Goal: Task Accomplishment & Management: Use online tool/utility

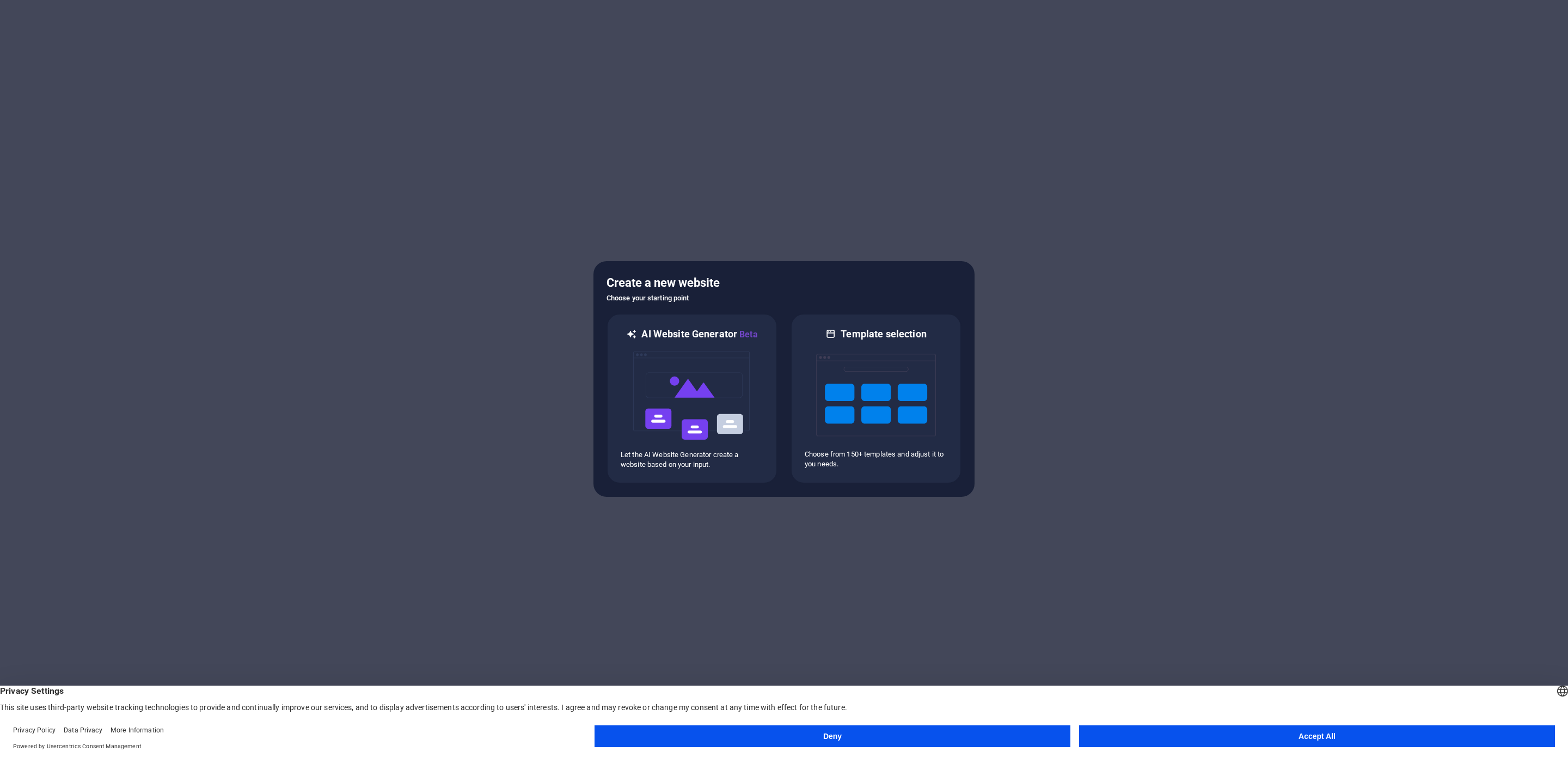
click at [1202, 735] on button "Accept All" at bounding box center [1317, 737] width 476 height 22
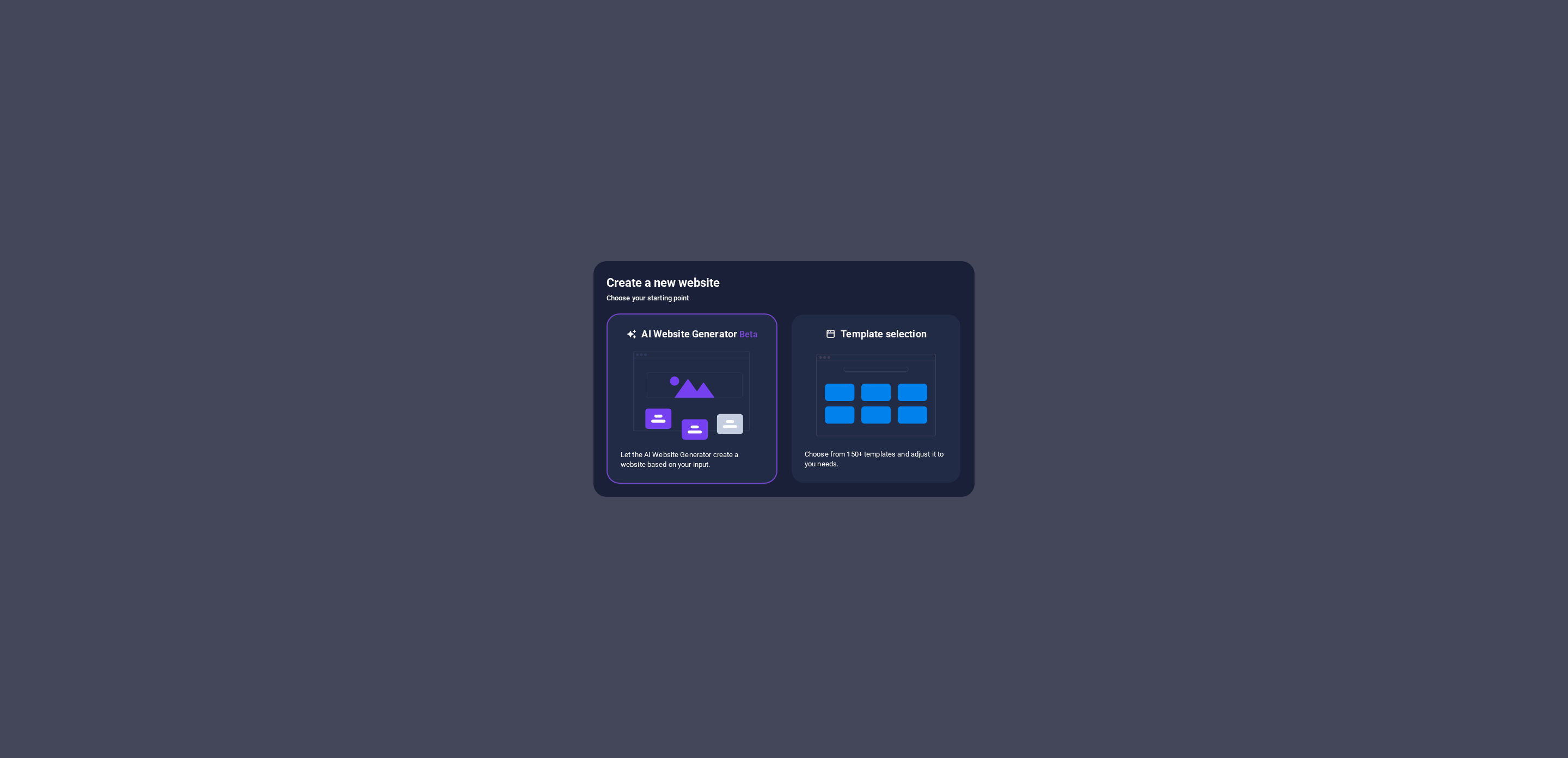
click at [768, 402] on div "AI Website Generator Beta Let the AI Website Generator create a website based o…" at bounding box center [692, 398] width 171 height 170
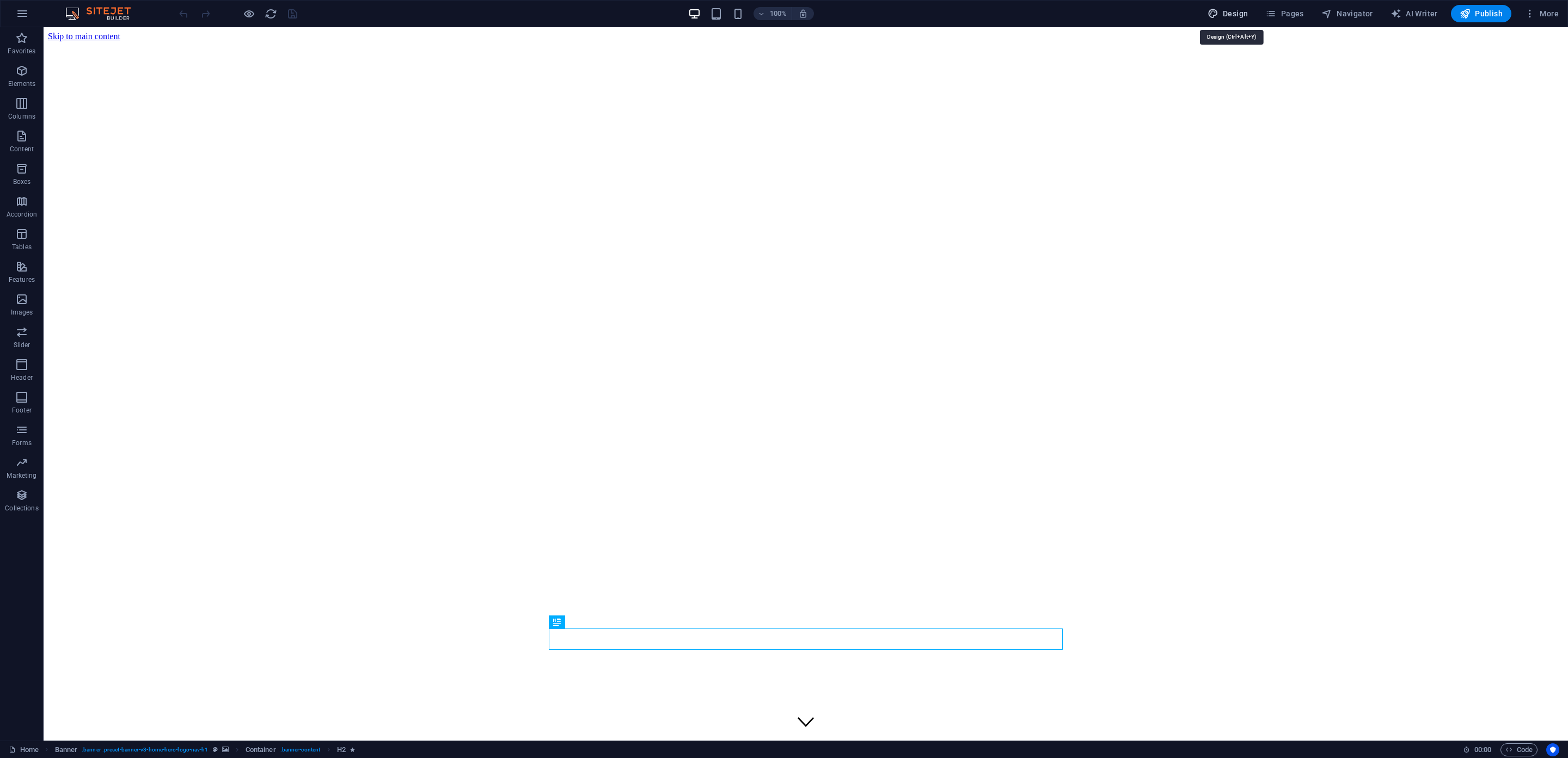
click at [1238, 14] on span "Design" at bounding box center [1227, 14] width 41 height 11
select select "px"
select select "200"
select select "px"
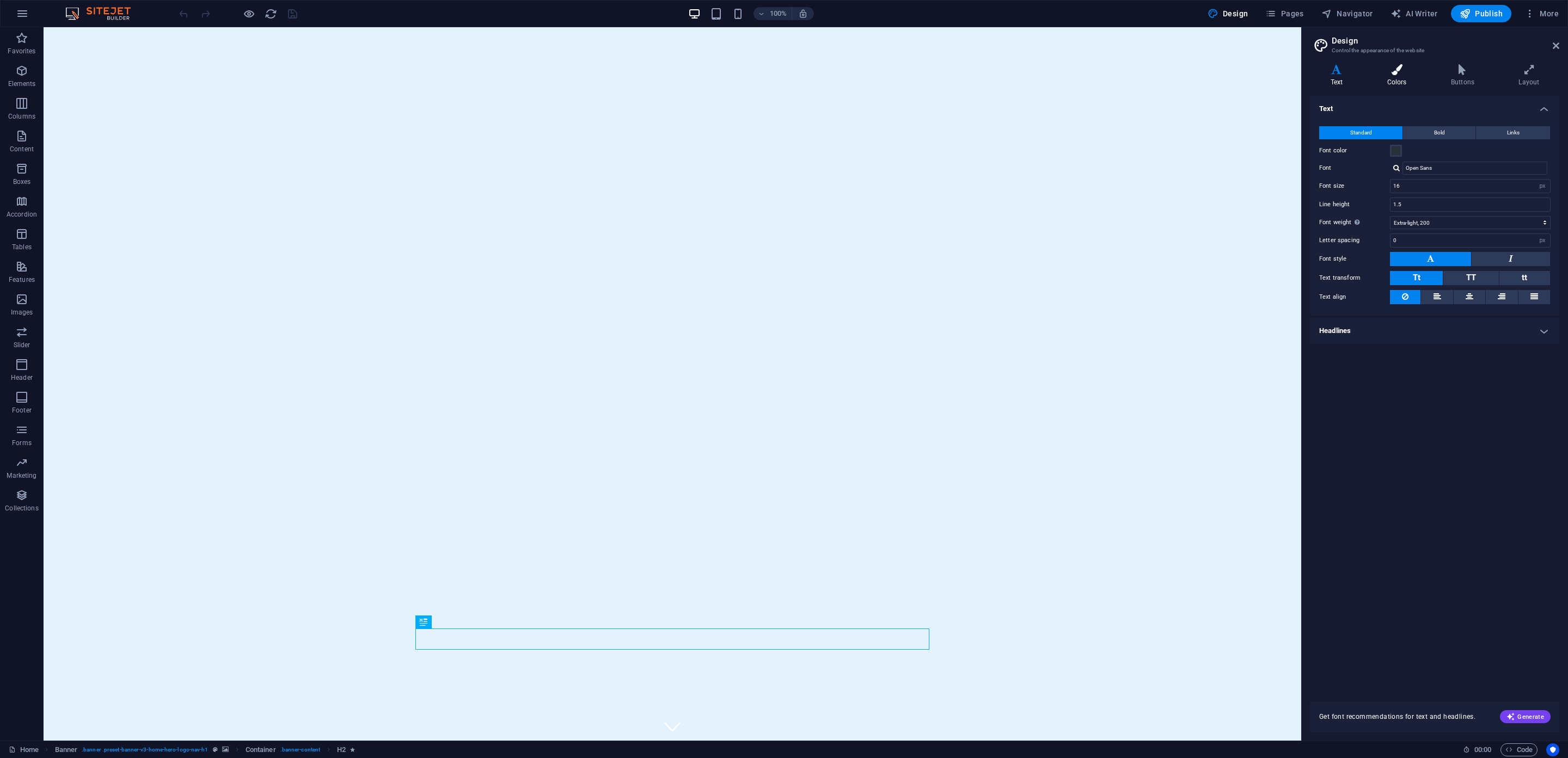
click at [1394, 74] on icon at bounding box center [1397, 70] width 59 height 11
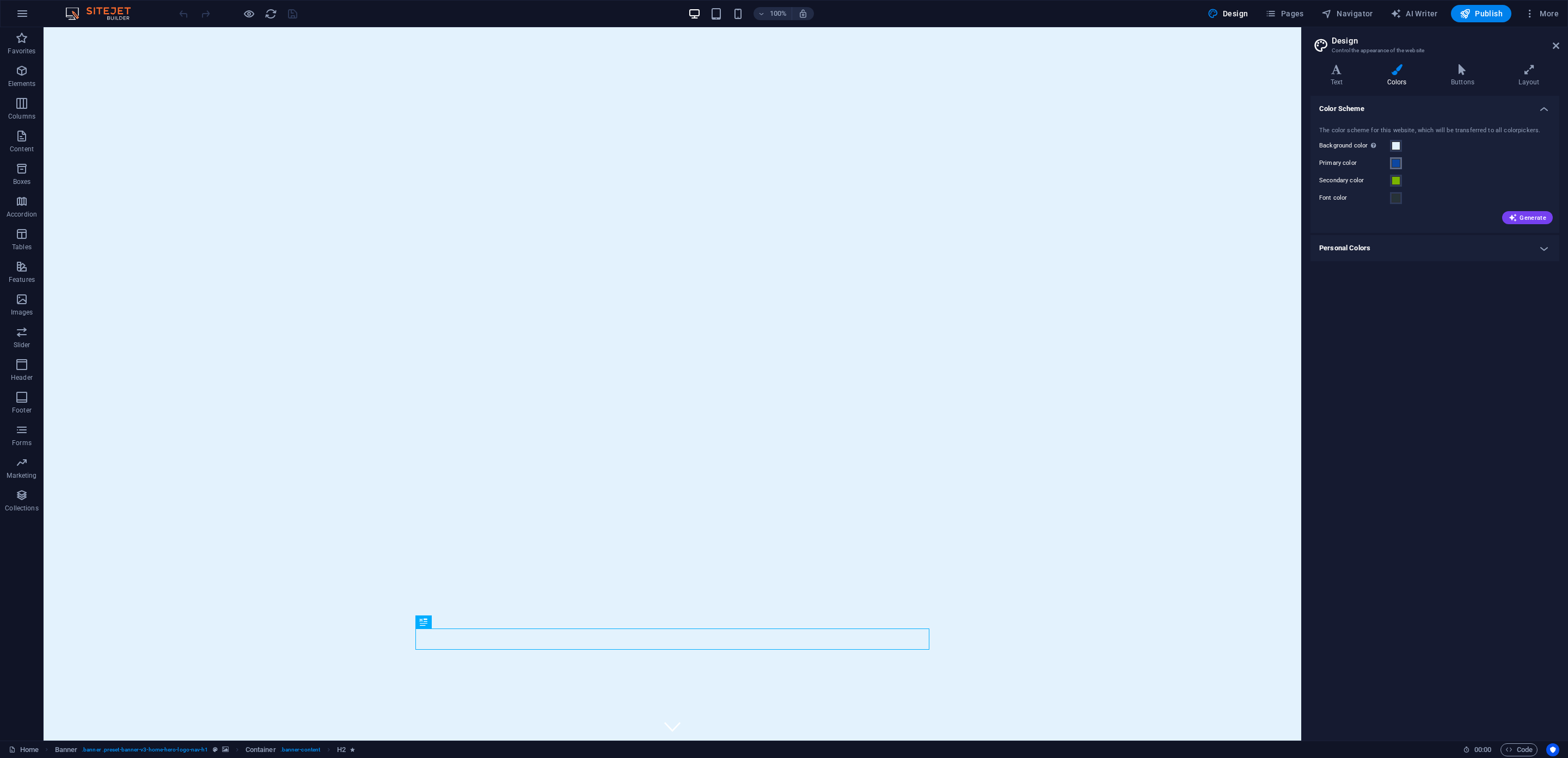
click at [1396, 165] on span at bounding box center [1396, 163] width 9 height 9
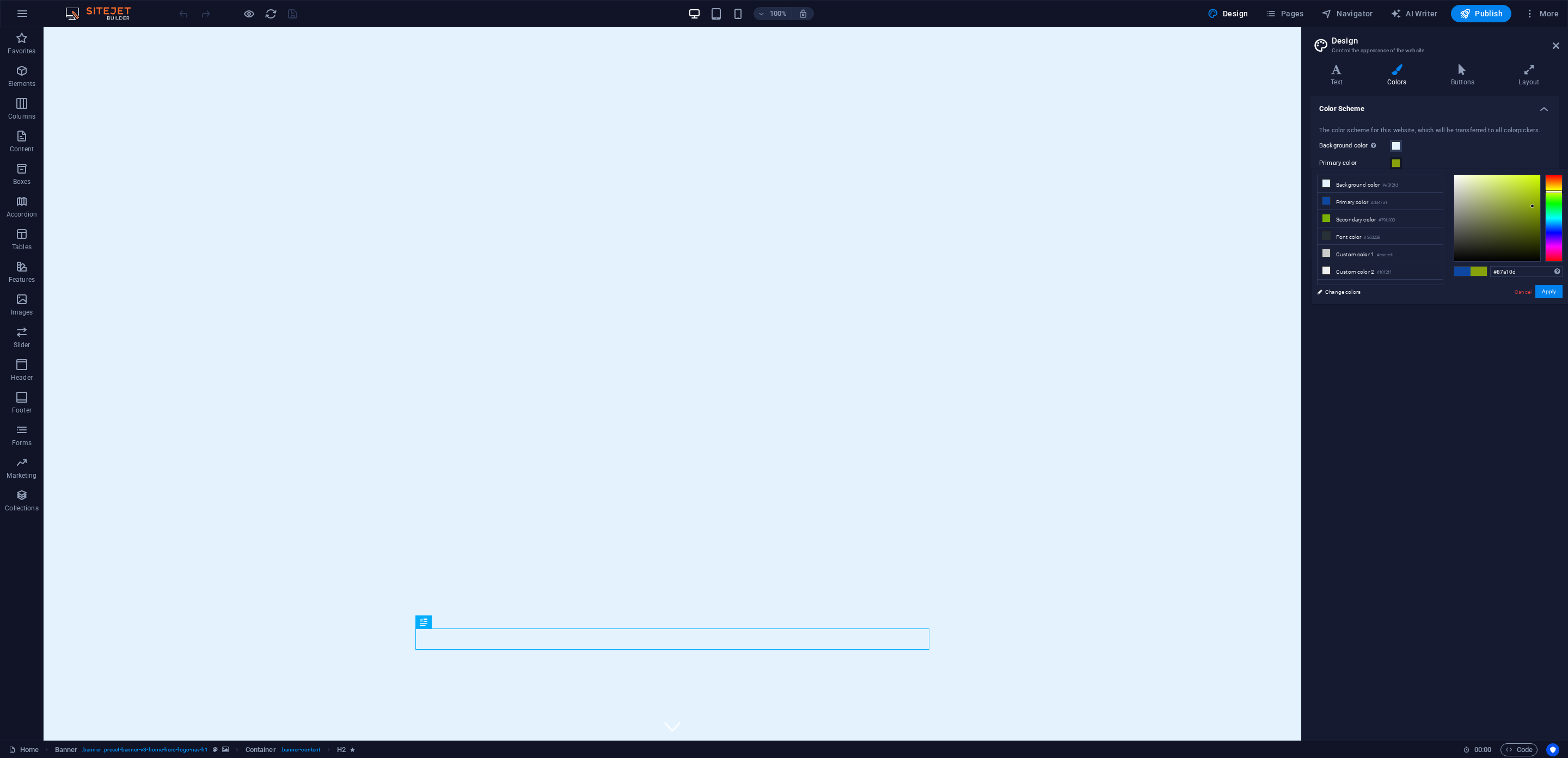
click at [1556, 192] on div at bounding box center [1554, 218] width 17 height 87
click at [1556, 190] on div at bounding box center [1554, 190] width 17 height 3
click at [1556, 194] on div at bounding box center [1554, 218] width 17 height 87
drag, startPoint x: 1555, startPoint y: 192, endPoint x: 1555, endPoint y: 185, distance: 7.0
click at [1555, 185] on div at bounding box center [1554, 218] width 17 height 87
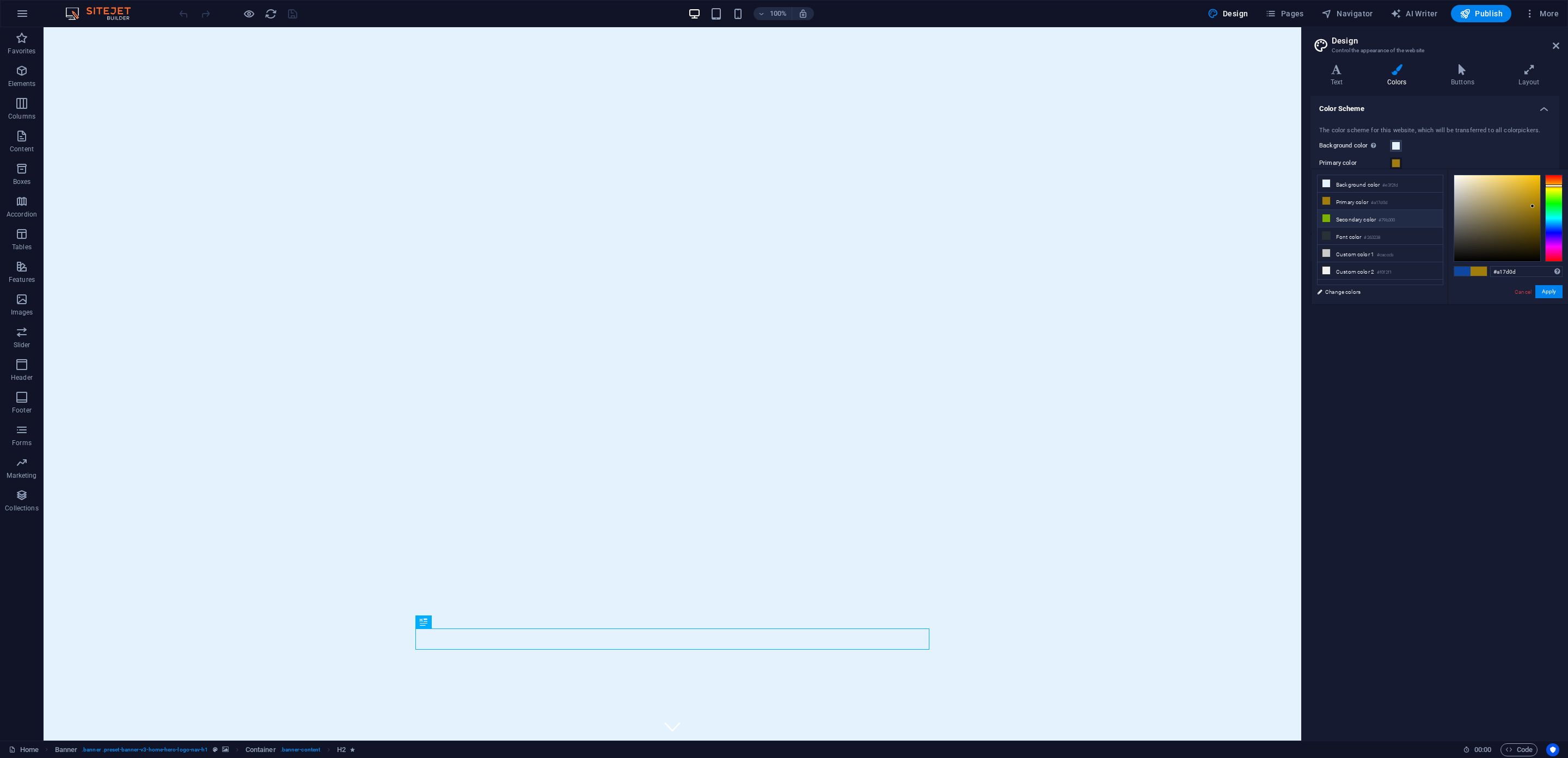
click at [1363, 221] on li "Secondary color #79b300" at bounding box center [1380, 218] width 125 height 17
drag, startPoint x: 1554, startPoint y: 192, endPoint x: 1554, endPoint y: 176, distance: 16.0
click at [1554, 176] on div at bounding box center [1554, 176] width 17 height 3
drag, startPoint x: 1514, startPoint y: 212, endPoint x: 1471, endPoint y: 236, distance: 49.2
click at [1471, 236] on div at bounding box center [1497, 218] width 86 height 86
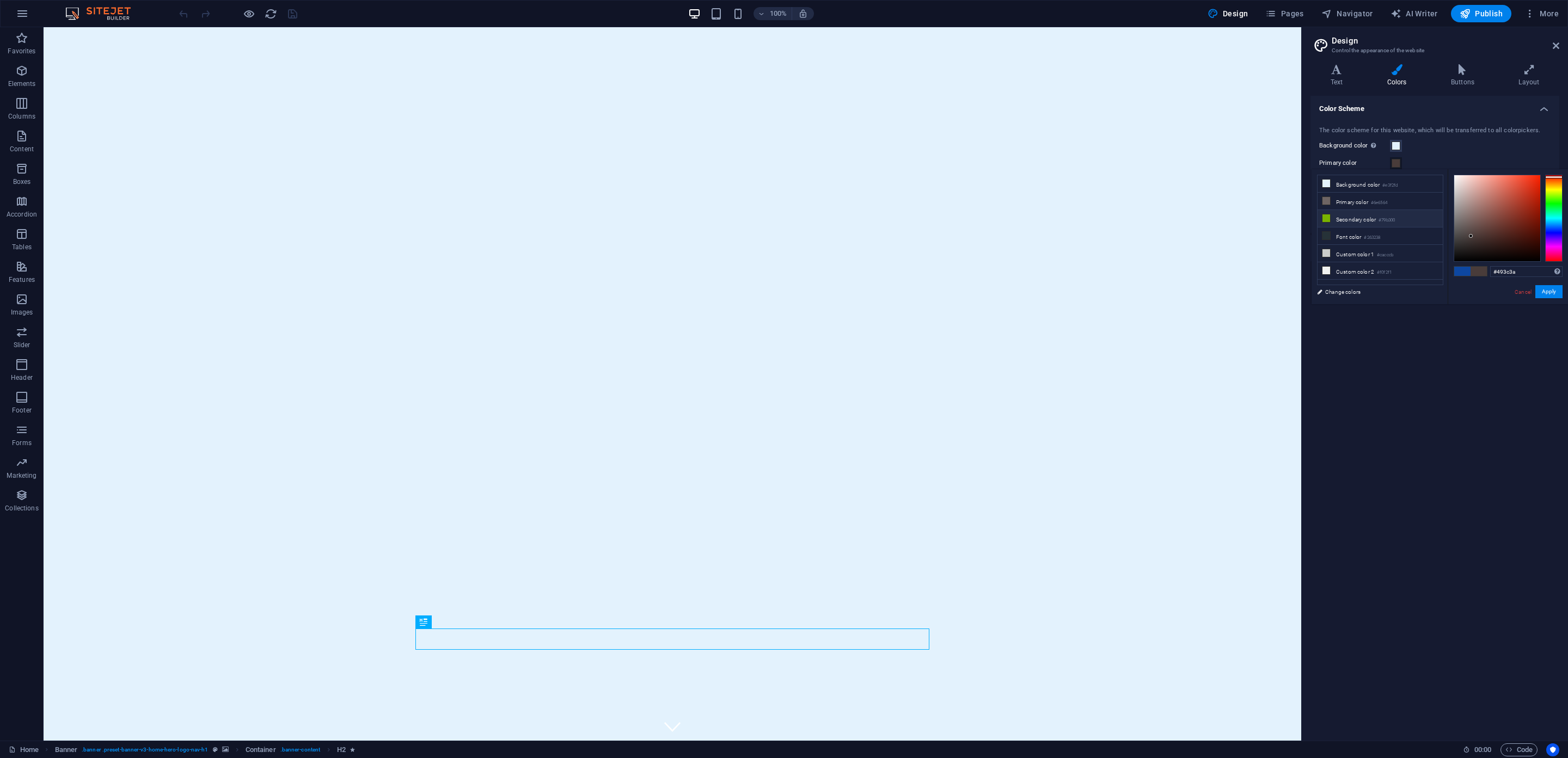
click at [1360, 221] on li "Secondary color #79b300" at bounding box center [1380, 218] width 125 height 17
drag, startPoint x: 1505, startPoint y: 191, endPoint x: 1461, endPoint y: 180, distance: 45.4
click at [1461, 177] on div at bounding box center [1497, 218] width 86 height 86
click at [1462, 187] on div at bounding box center [1497, 218] width 86 height 86
click at [1353, 219] on li "Secondary color #79b300" at bounding box center [1380, 218] width 125 height 17
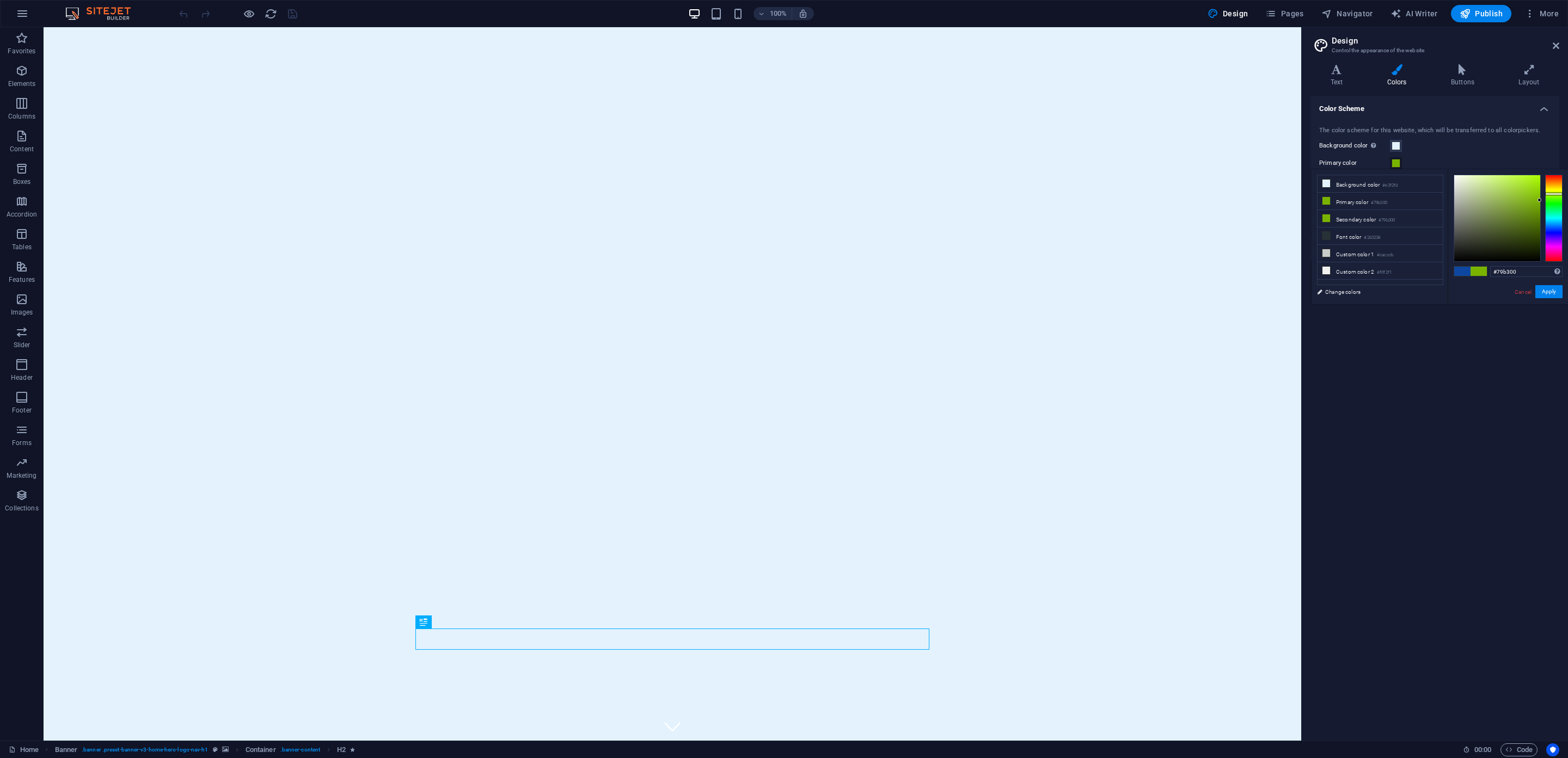
click at [1354, 218] on li "Secondary color #79b300" at bounding box center [1380, 218] width 125 height 17
click at [1354, 218] on li "Secondary color #79b300" at bounding box center [1380, 218] width 125 height 17
click at [1363, 205] on li "Primary color #79b300" at bounding box center [1380, 201] width 125 height 17
drag, startPoint x: 1537, startPoint y: 198, endPoint x: 1476, endPoint y: 193, distance: 61.2
click at [1476, 193] on div at bounding box center [1497, 218] width 86 height 86
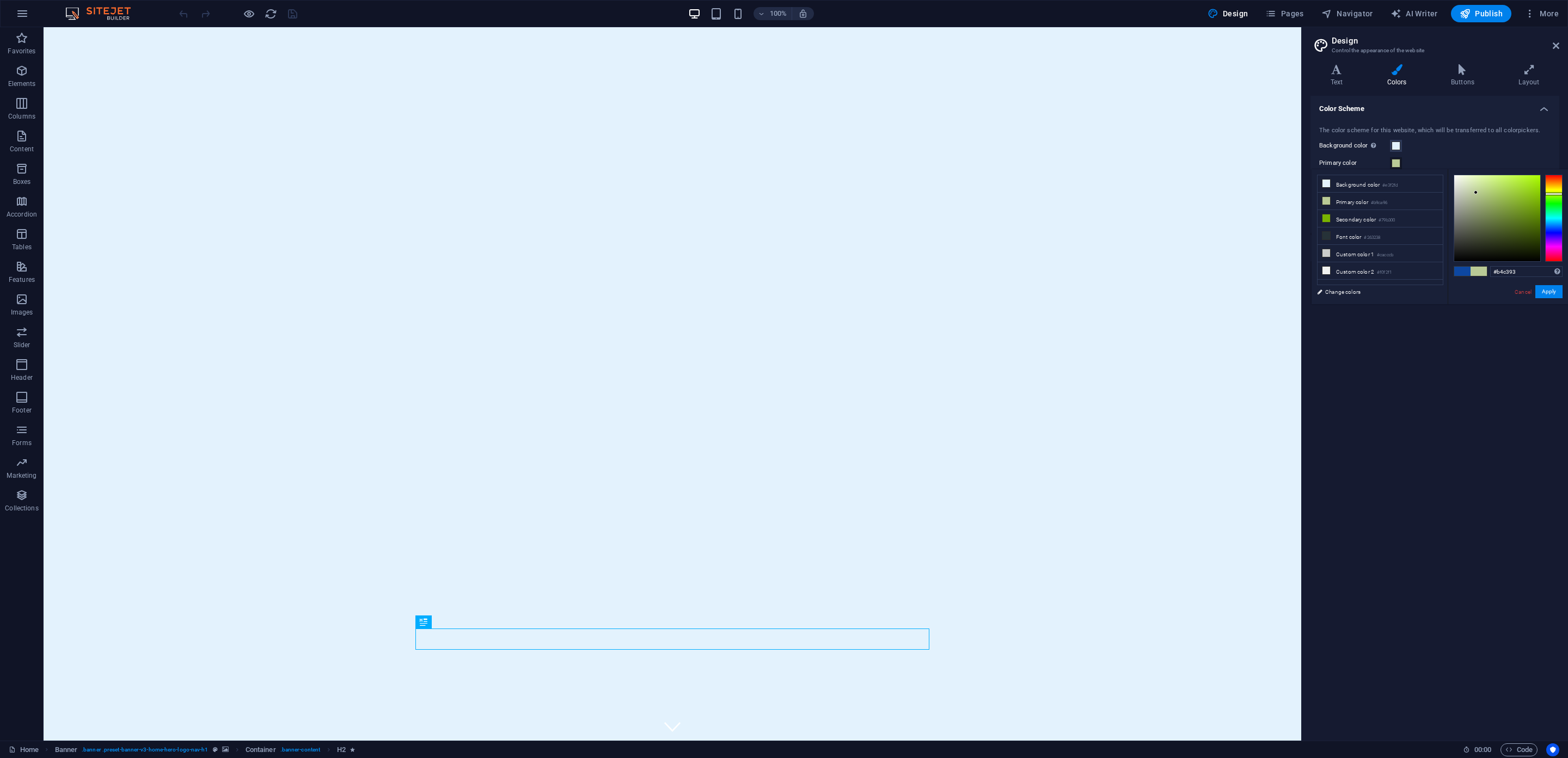
click at [1475, 195] on div at bounding box center [1497, 218] width 86 height 86
click at [1381, 209] on li "Primary color #b9ca96" at bounding box center [1380, 201] width 125 height 17
click at [1554, 183] on div at bounding box center [1554, 218] width 17 height 87
drag, startPoint x: 1475, startPoint y: 193, endPoint x: 1522, endPoint y: 243, distance: 68.6
click at [1522, 243] on div at bounding box center [1522, 243] width 4 height 4
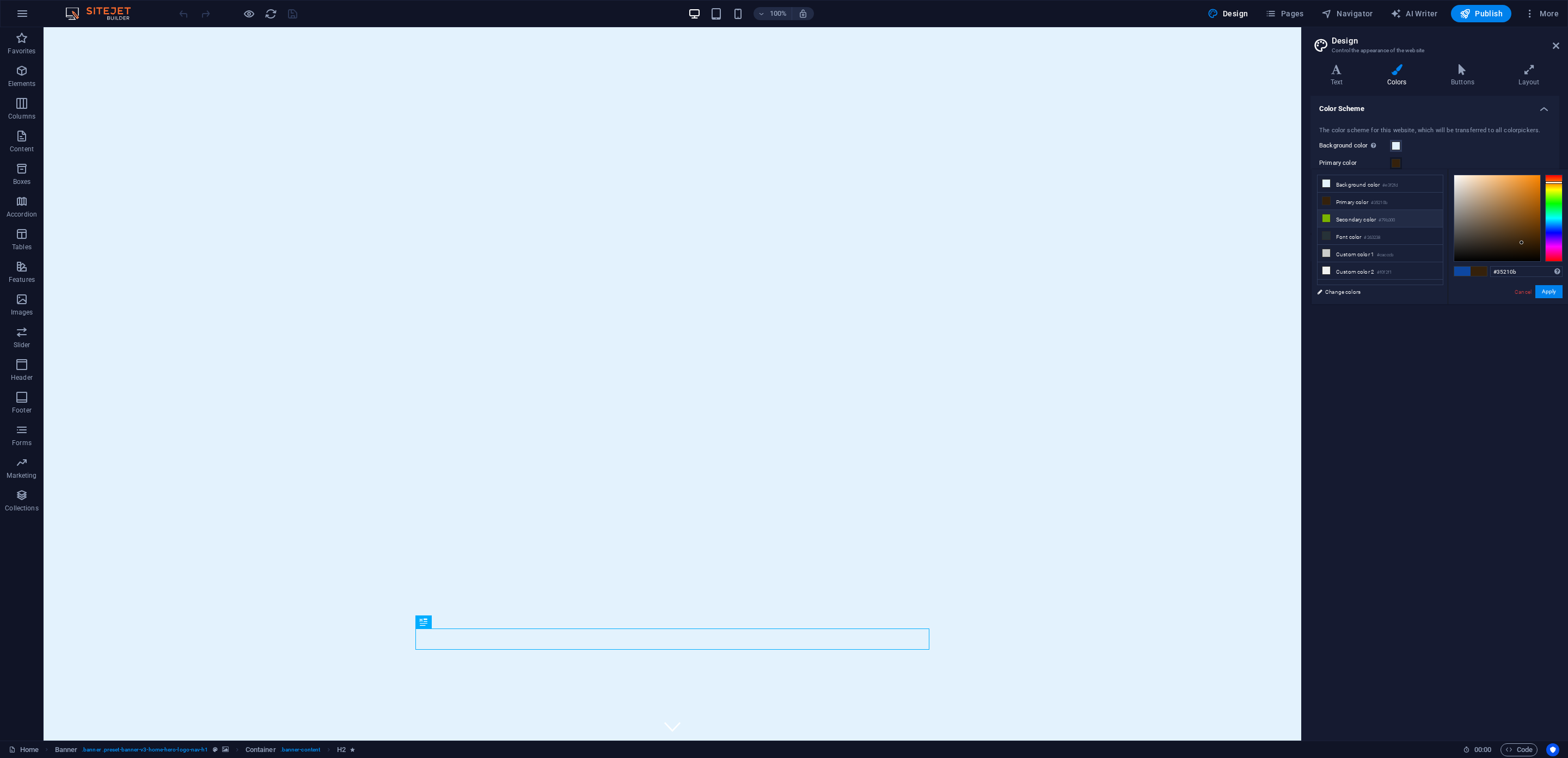
click at [1365, 220] on li "Secondary color #79b300" at bounding box center [1380, 218] width 125 height 17
click at [1467, 183] on div at bounding box center [1497, 218] width 86 height 86
drag, startPoint x: 1467, startPoint y: 183, endPoint x: 1470, endPoint y: 195, distance: 12.4
click at [1470, 195] on div at bounding box center [1470, 195] width 4 height 4
click at [1474, 218] on div at bounding box center [1497, 218] width 86 height 86
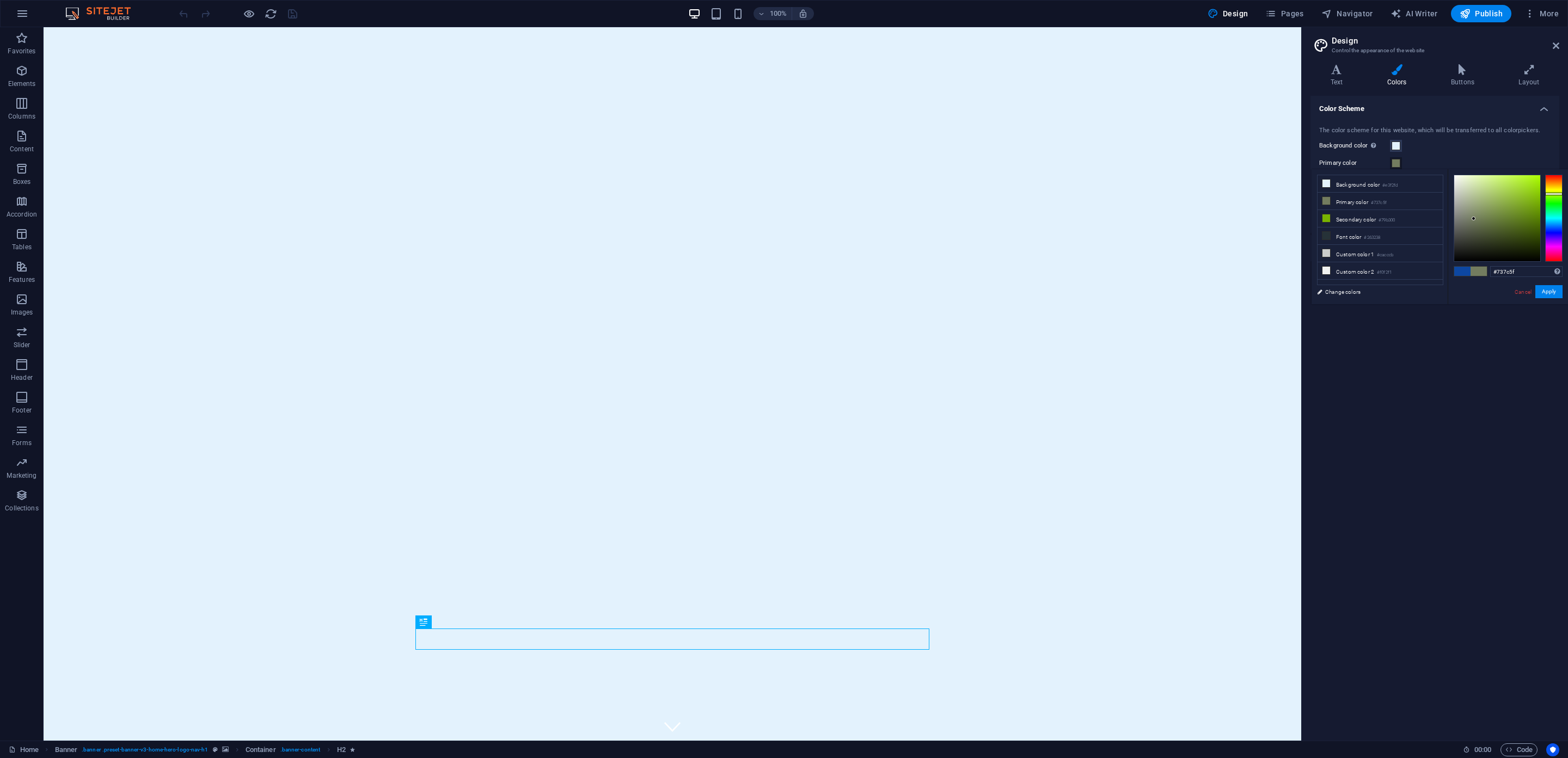
click at [1394, 165] on span at bounding box center [1396, 163] width 9 height 9
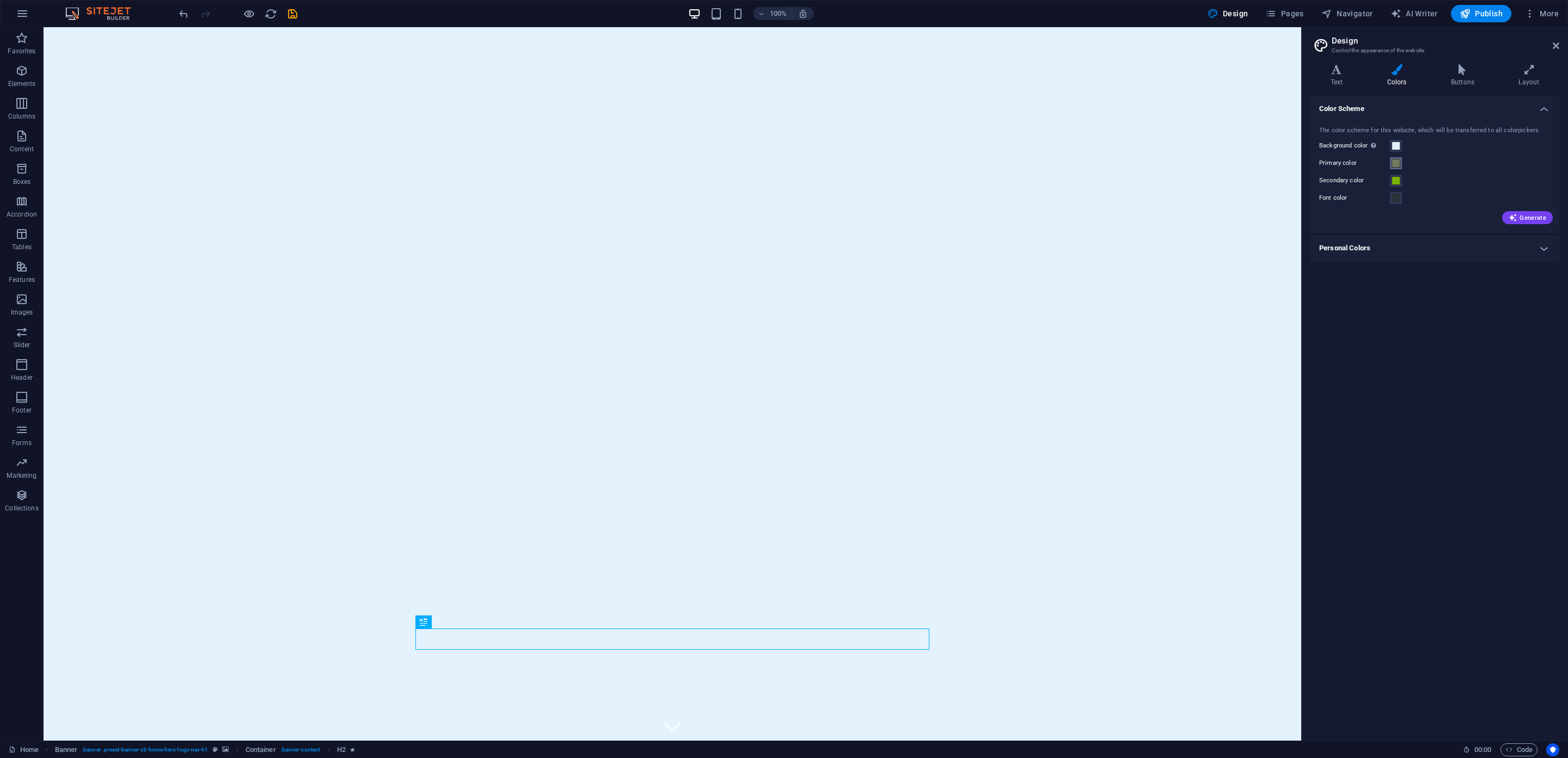
click at [1394, 164] on span at bounding box center [1396, 163] width 9 height 9
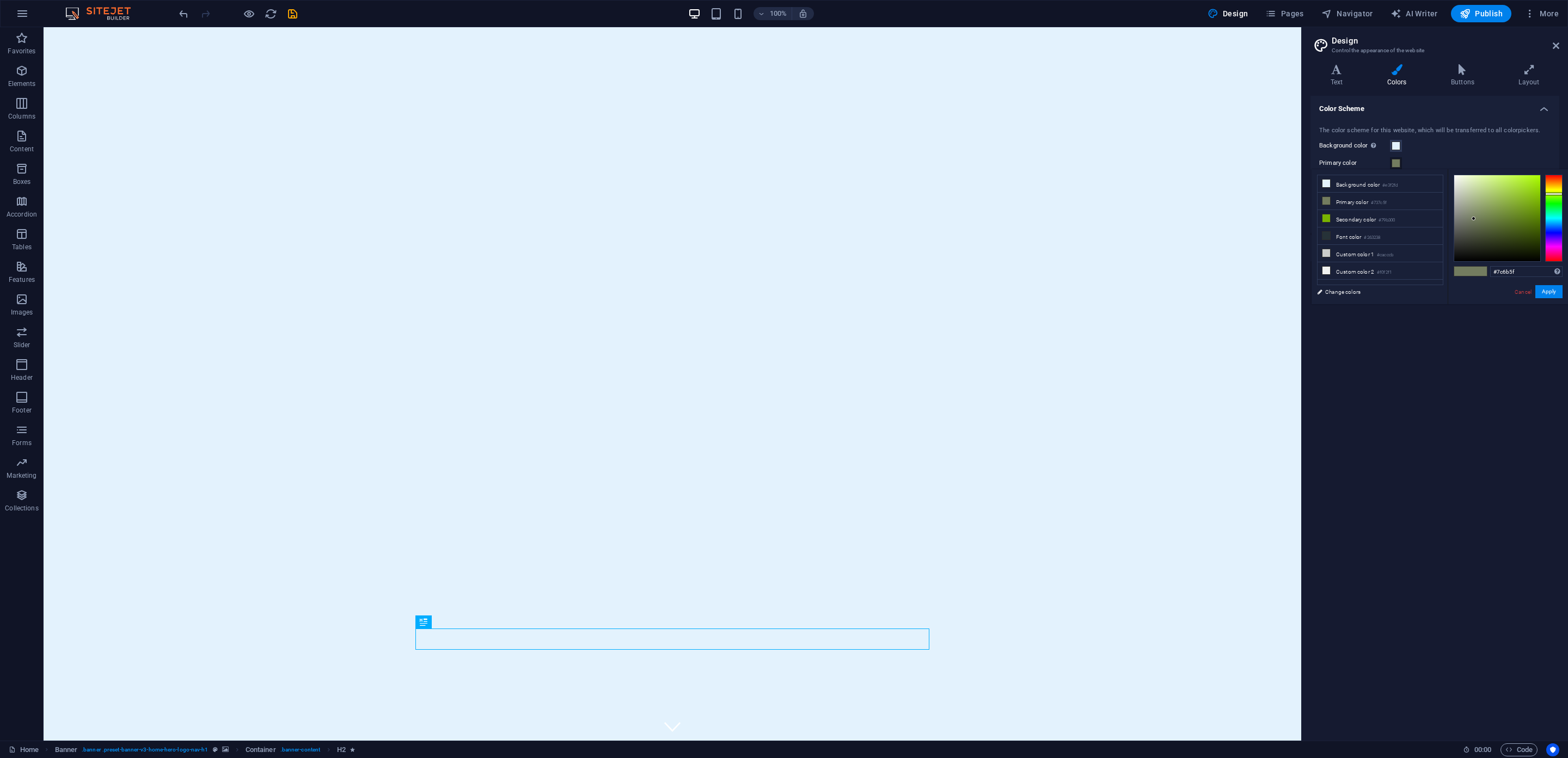
click at [1557, 181] on div at bounding box center [1554, 218] width 17 height 87
click at [1556, 181] on div at bounding box center [1554, 181] width 17 height 3
click at [1487, 218] on div at bounding box center [1497, 218] width 86 height 86
click at [1504, 234] on div at bounding box center [1497, 218] width 86 height 86
click at [1387, 203] on small "#4f3621" at bounding box center [1378, 203] width 16 height 8
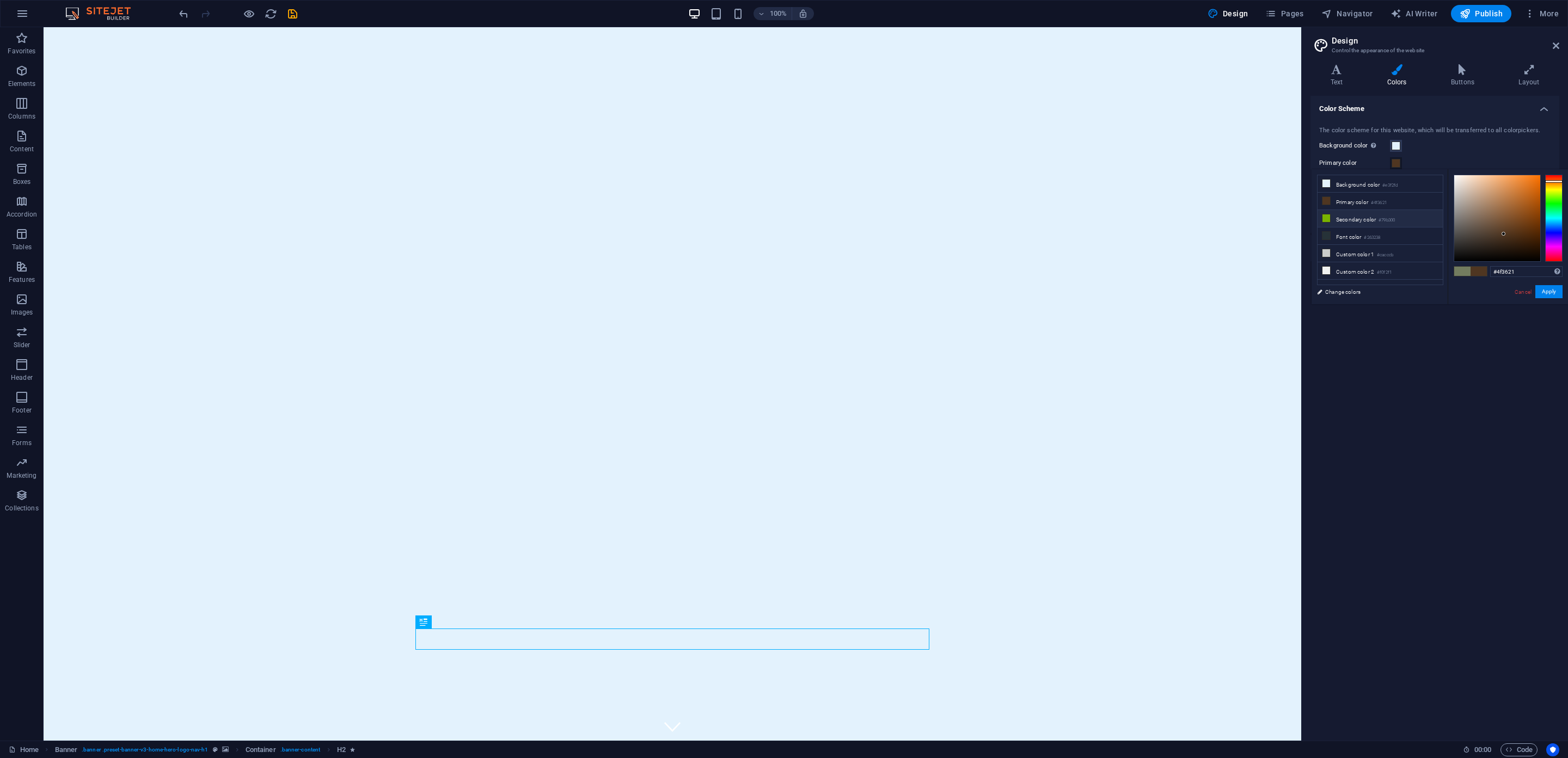
click at [1364, 218] on li "Secondary color #79b300" at bounding box center [1380, 218] width 125 height 17
click at [1364, 218] on li "Secondary color #79b300" at bounding box center [1380, 218] width 125 height 17
click at [1364, 218] on li "Secondary color #79b300" at bounding box center [1380, 218] width 125 height 17
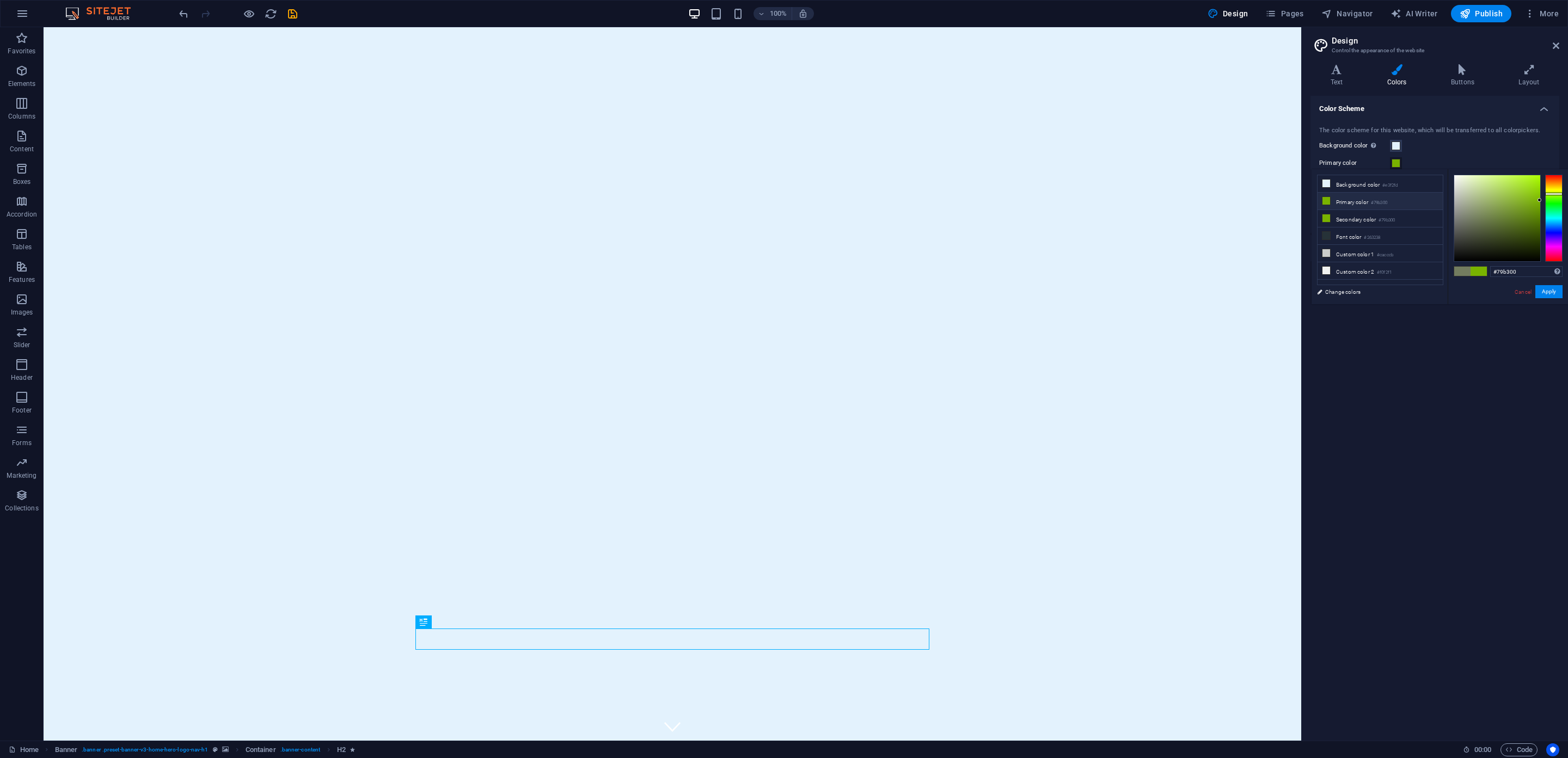
click at [1374, 199] on li "Primary color #79b300" at bounding box center [1380, 201] width 125 height 17
click at [1498, 198] on div at bounding box center [1497, 218] width 86 height 86
click at [1557, 183] on div at bounding box center [1554, 218] width 17 height 87
click at [1557, 178] on div at bounding box center [1554, 178] width 17 height 3
type input "#3a1e14"
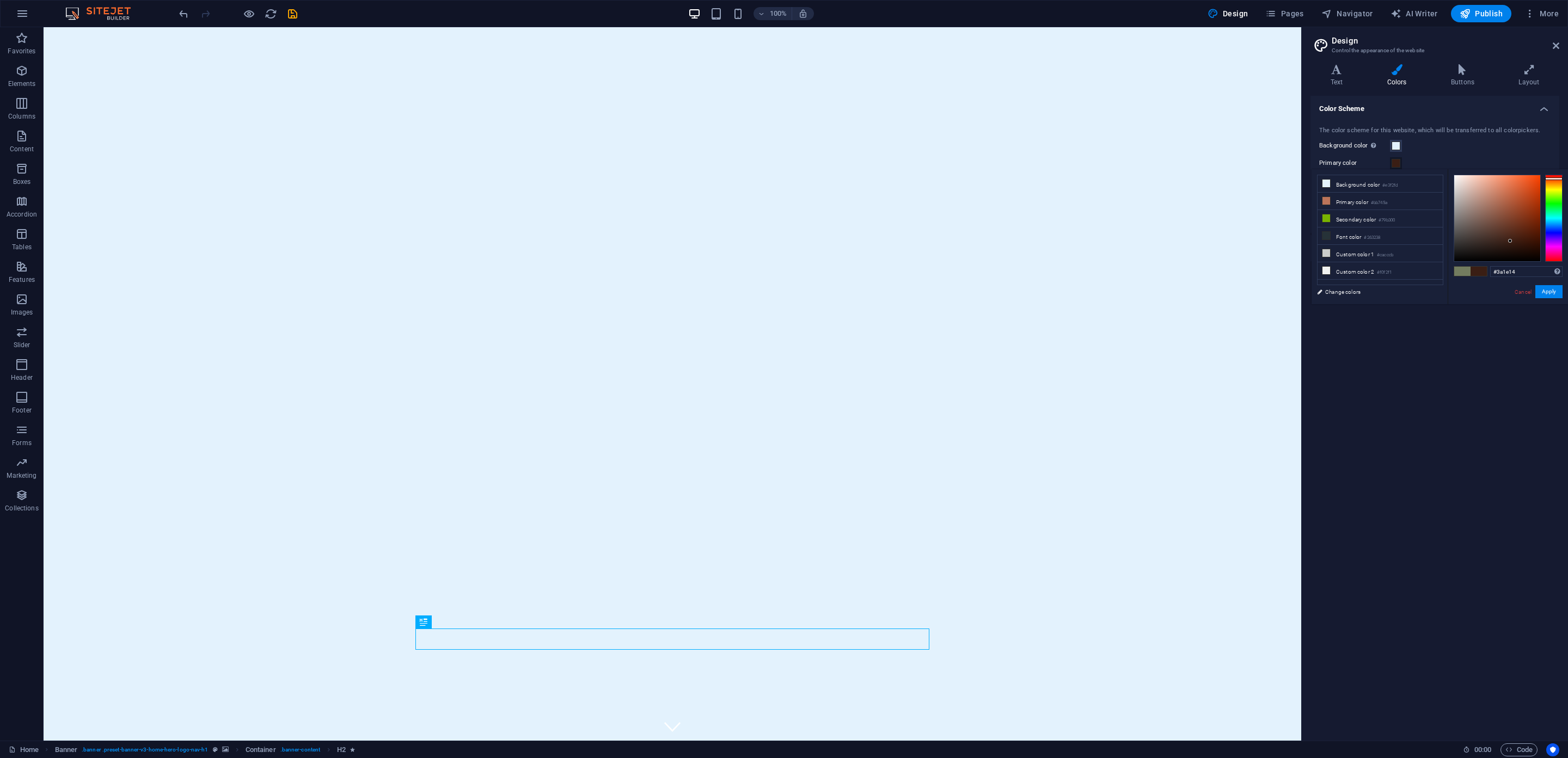
drag, startPoint x: 1526, startPoint y: 195, endPoint x: 1511, endPoint y: 241, distance: 48.4
click at [1511, 241] on div at bounding box center [1497, 218] width 86 height 86
click at [1552, 289] on button "Apply" at bounding box center [1549, 291] width 27 height 13
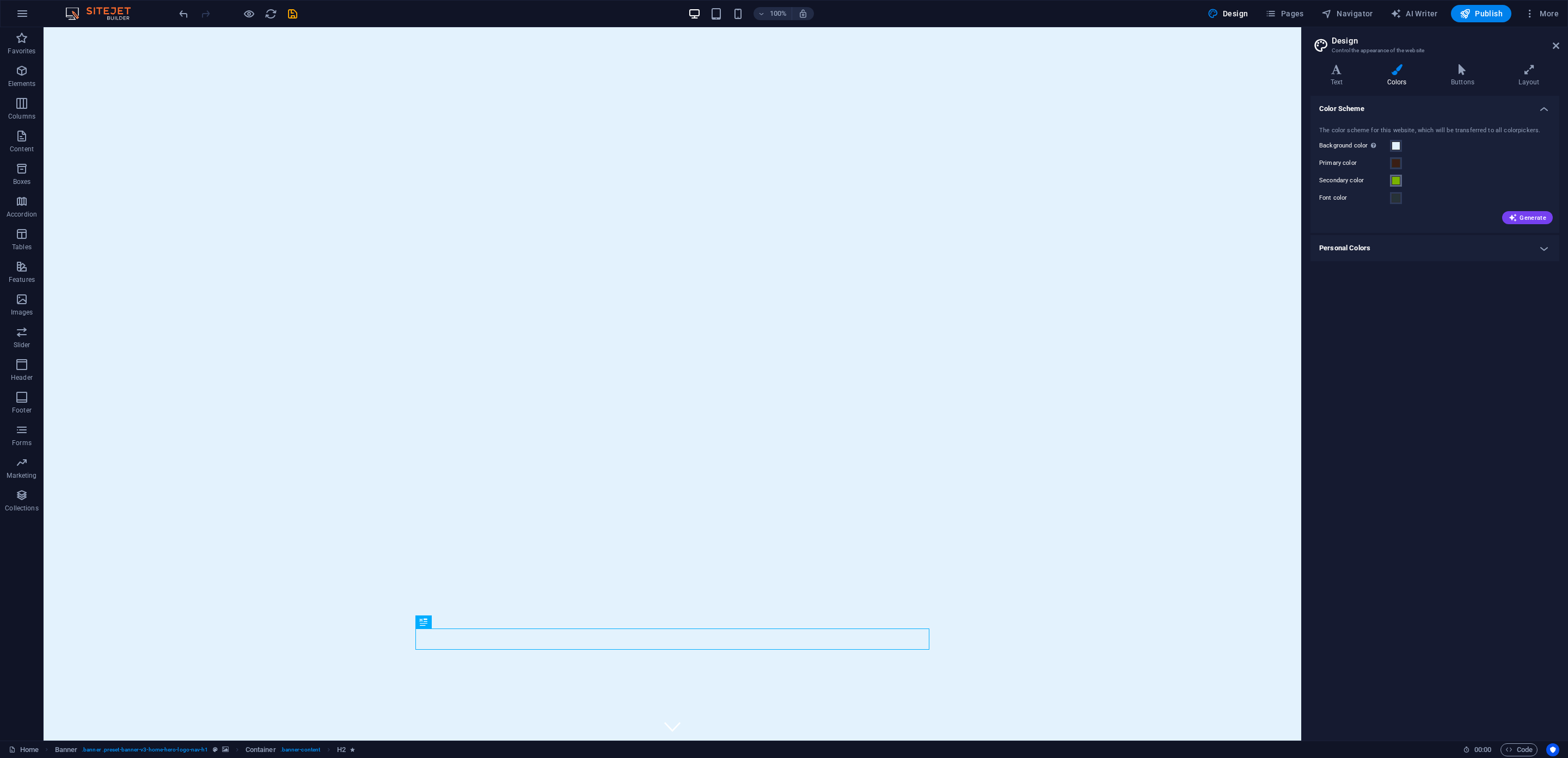
click at [1396, 183] on span at bounding box center [1396, 181] width 9 height 9
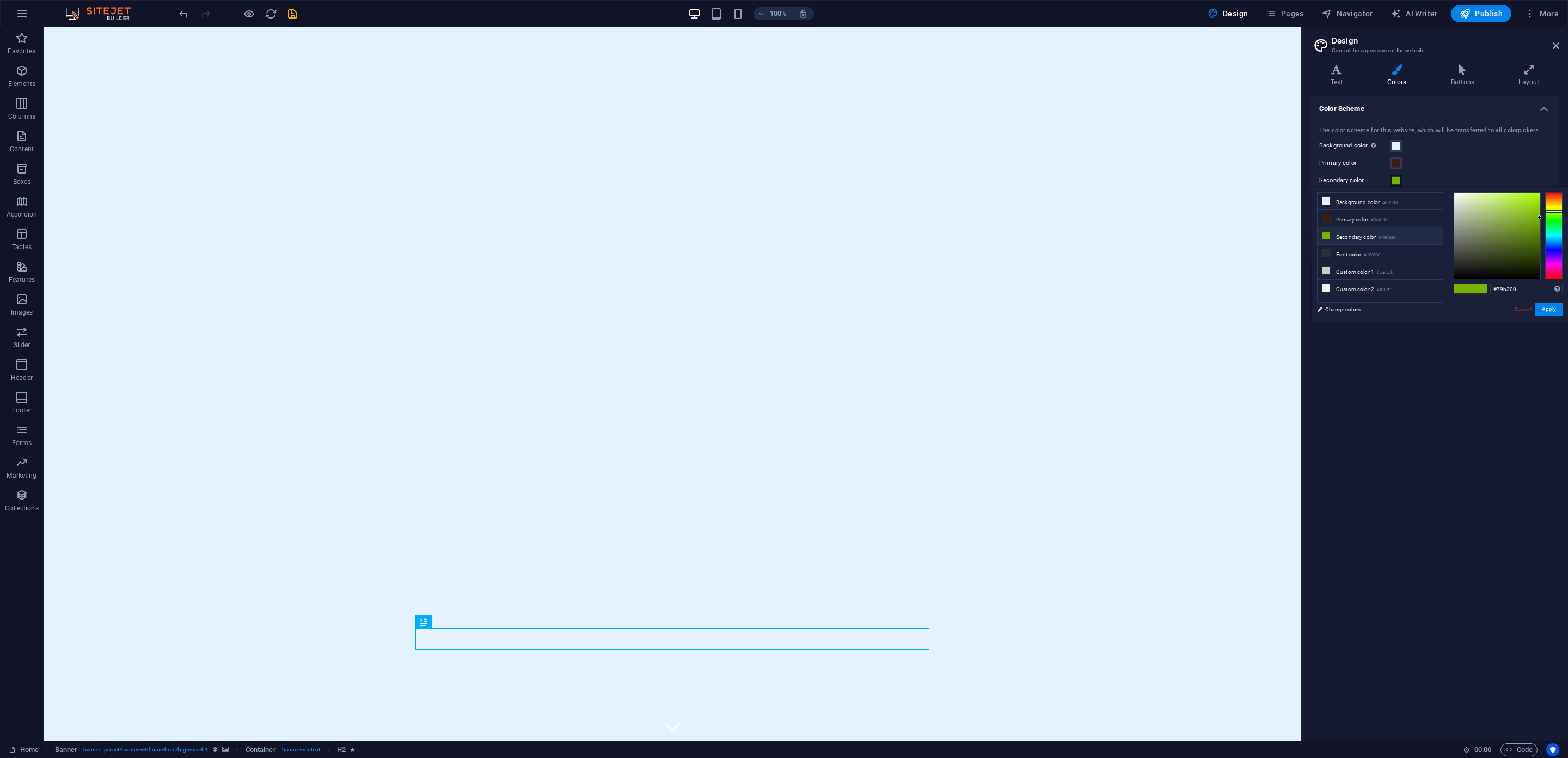
click at [1340, 237] on li "Secondary color #79b300" at bounding box center [1380, 236] width 125 height 17
click at [1325, 234] on icon at bounding box center [1326, 235] width 8 height 8
click at [1472, 226] on div at bounding box center [1497, 236] width 86 height 86
type input "#998e78"
click at [1557, 201] on div at bounding box center [1554, 236] width 17 height 87
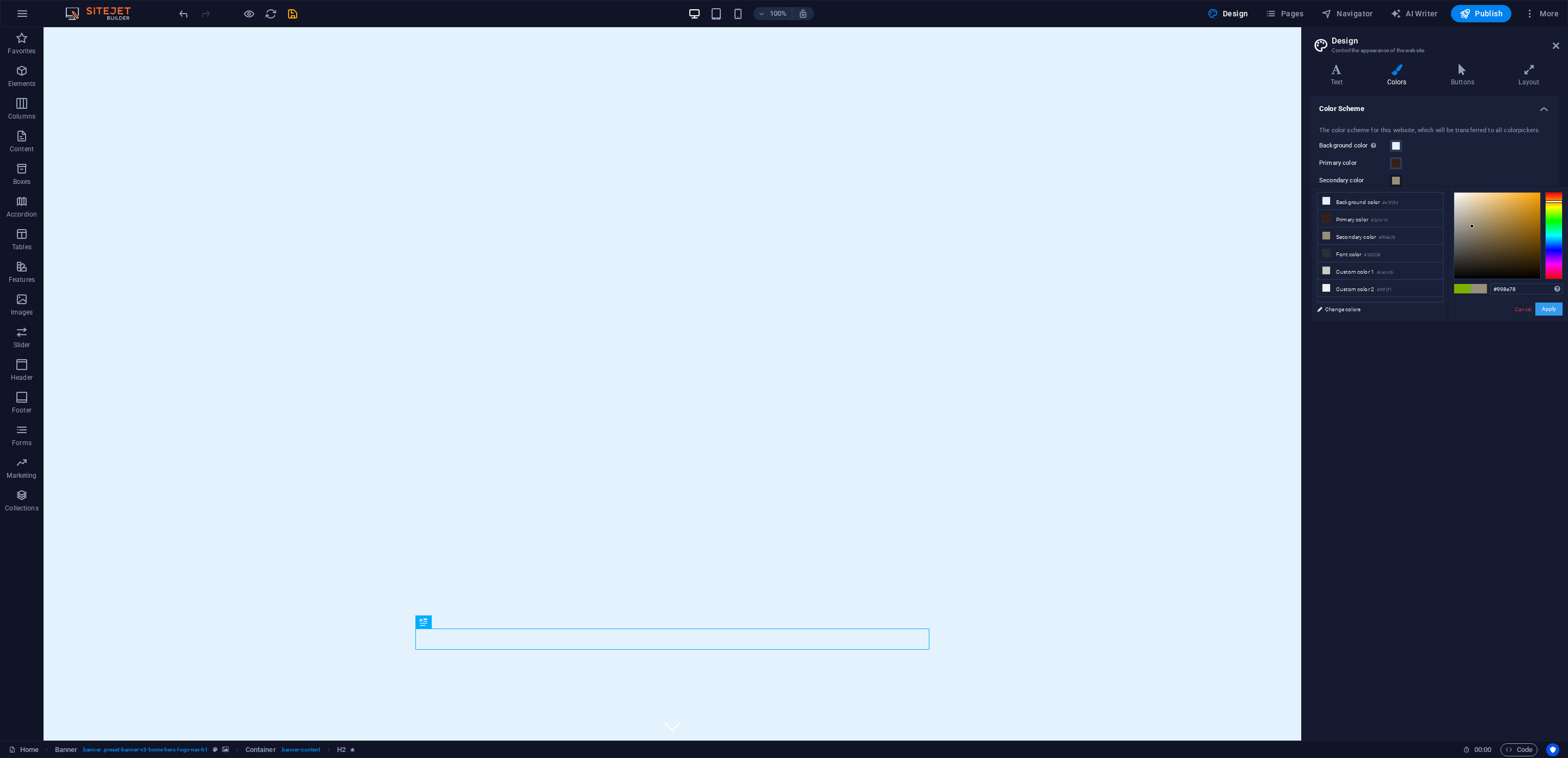
click at [1549, 309] on button "Apply" at bounding box center [1549, 309] width 27 height 13
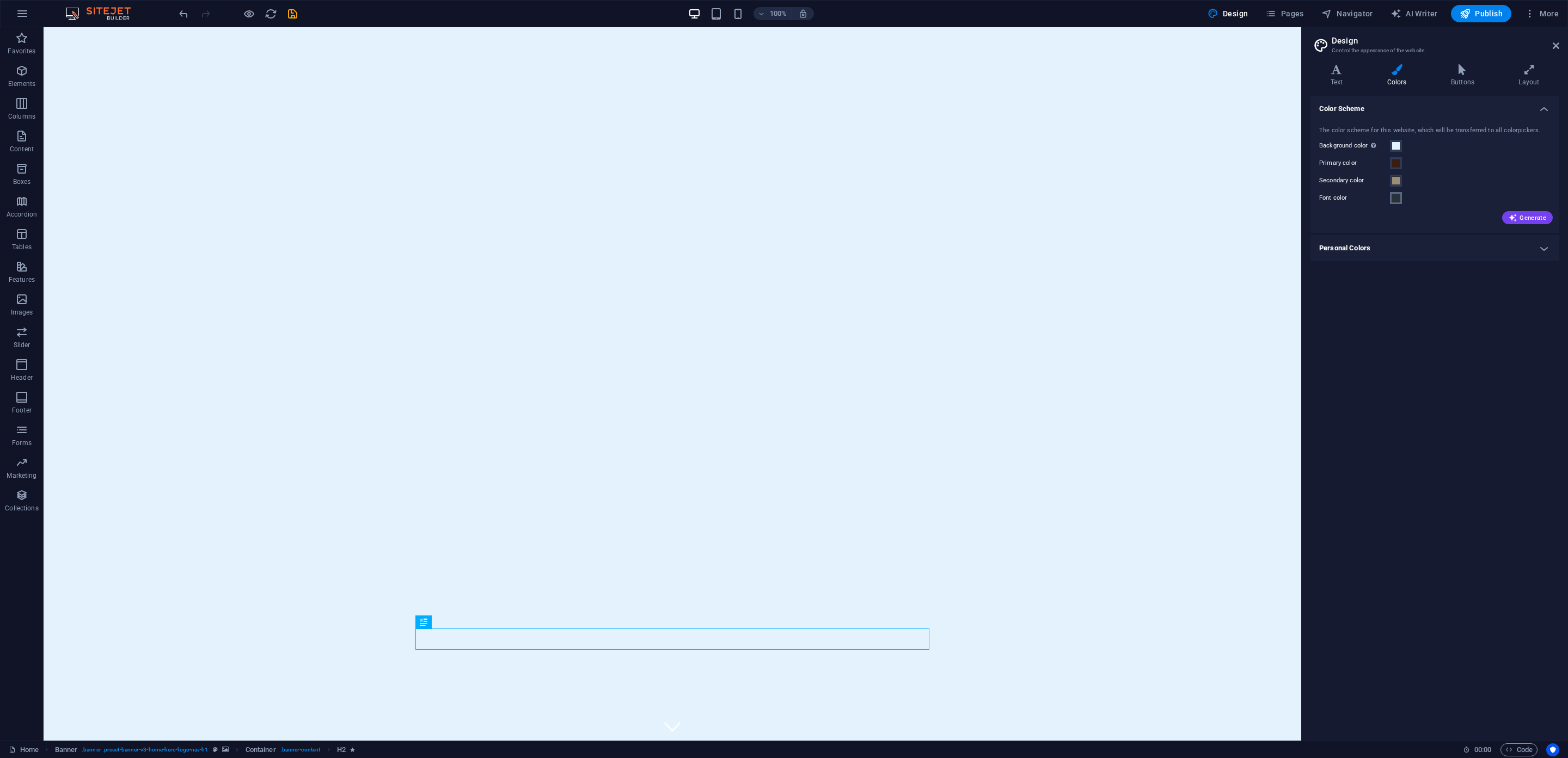
click at [1402, 198] on button "Font color" at bounding box center [1396, 198] width 12 height 12
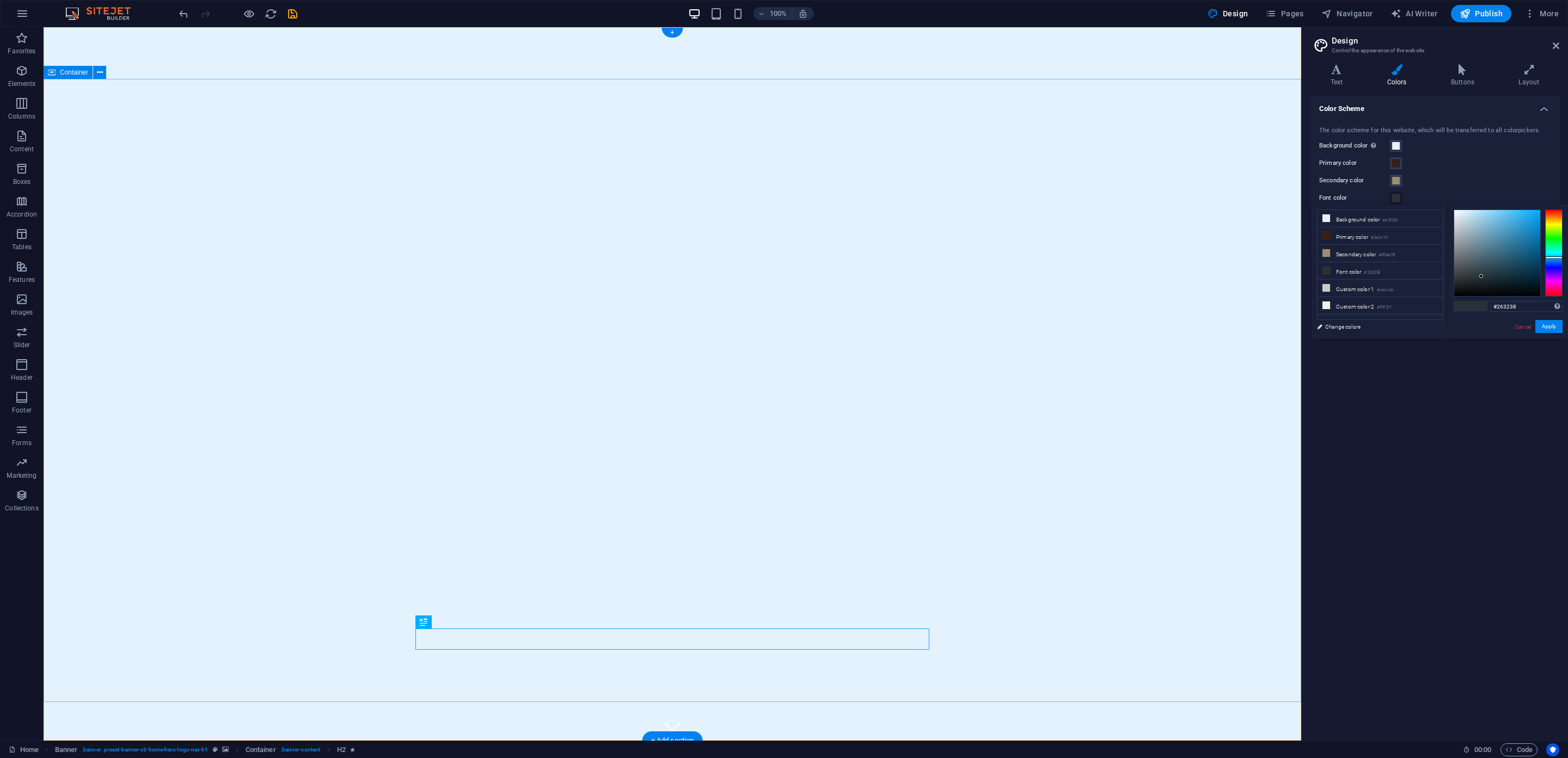
click at [1329, 220] on icon at bounding box center [1326, 218] width 8 height 8
click at [1554, 216] on div at bounding box center [1554, 253] width 17 height 87
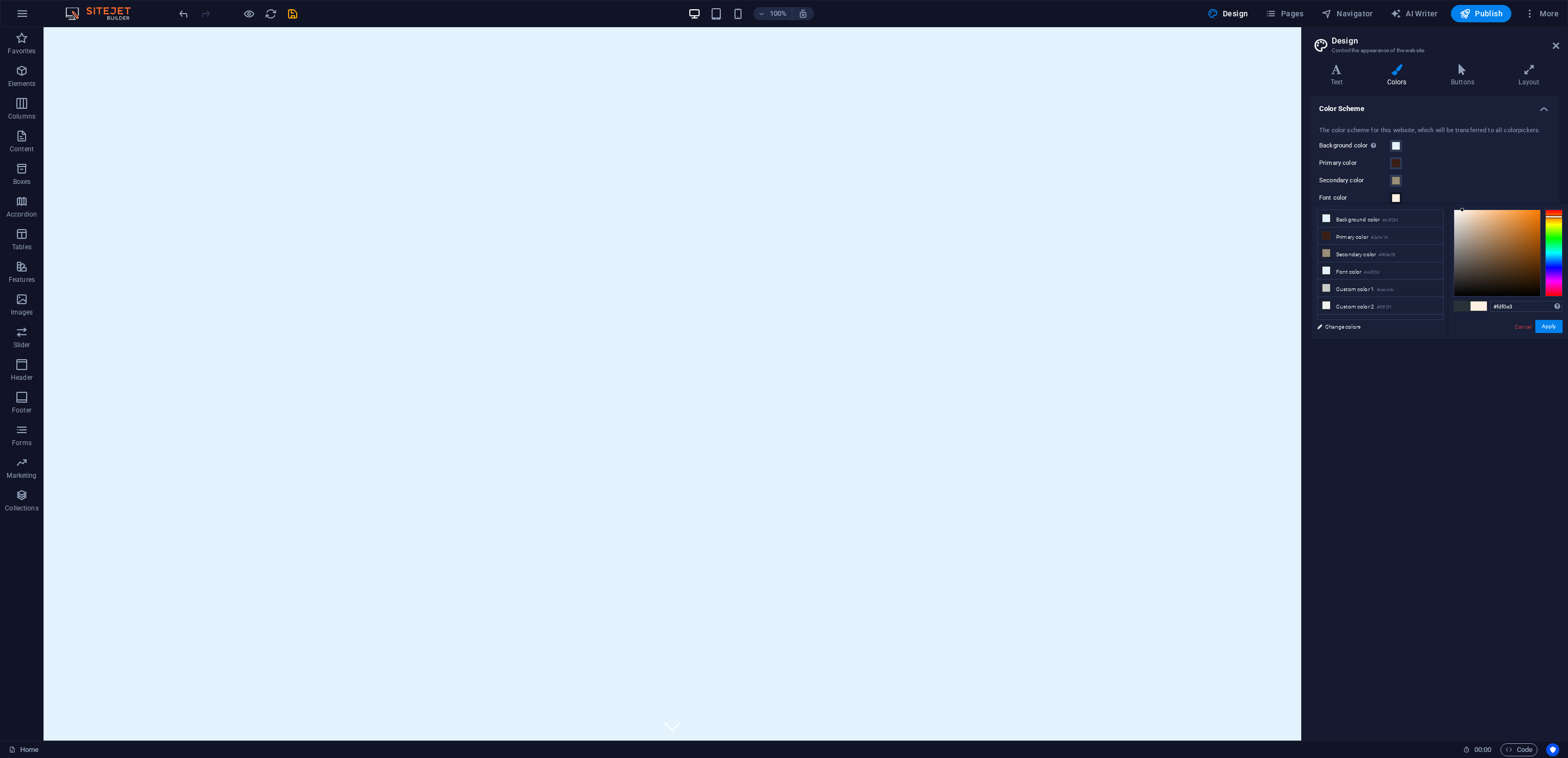
type input "#d8c7b6"
click at [1467, 223] on div at bounding box center [1497, 253] width 86 height 86
click at [1396, 145] on span at bounding box center [1396, 145] width 9 height 9
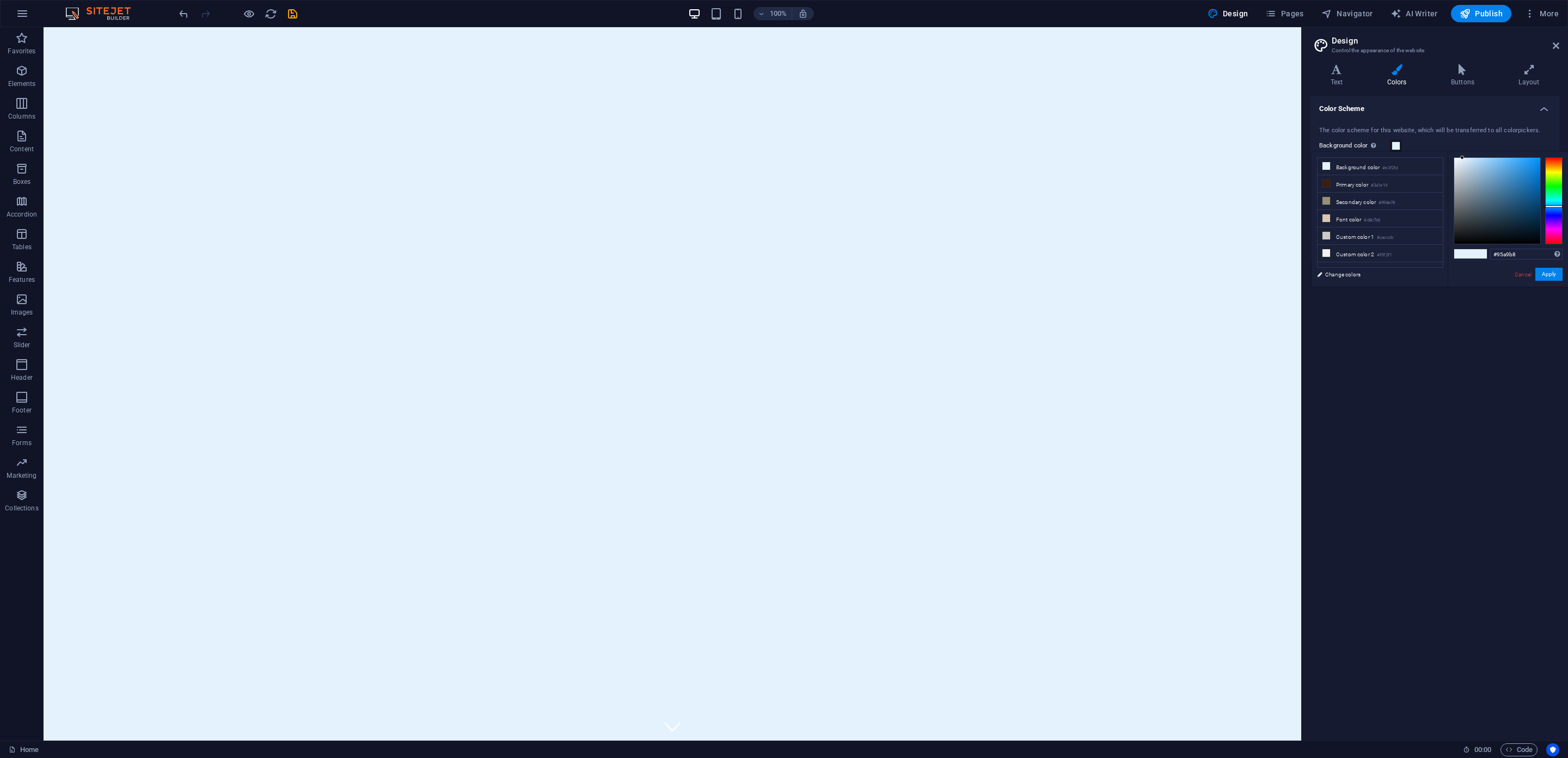
click at [1470, 181] on div at bounding box center [1497, 201] width 86 height 86
click at [1556, 166] on div at bounding box center [1554, 201] width 17 height 87
click at [1556, 166] on div at bounding box center [1554, 166] width 17 height 3
click at [1458, 167] on div at bounding box center [1497, 201] width 86 height 86
click at [1463, 164] on div at bounding box center [1497, 201] width 86 height 86
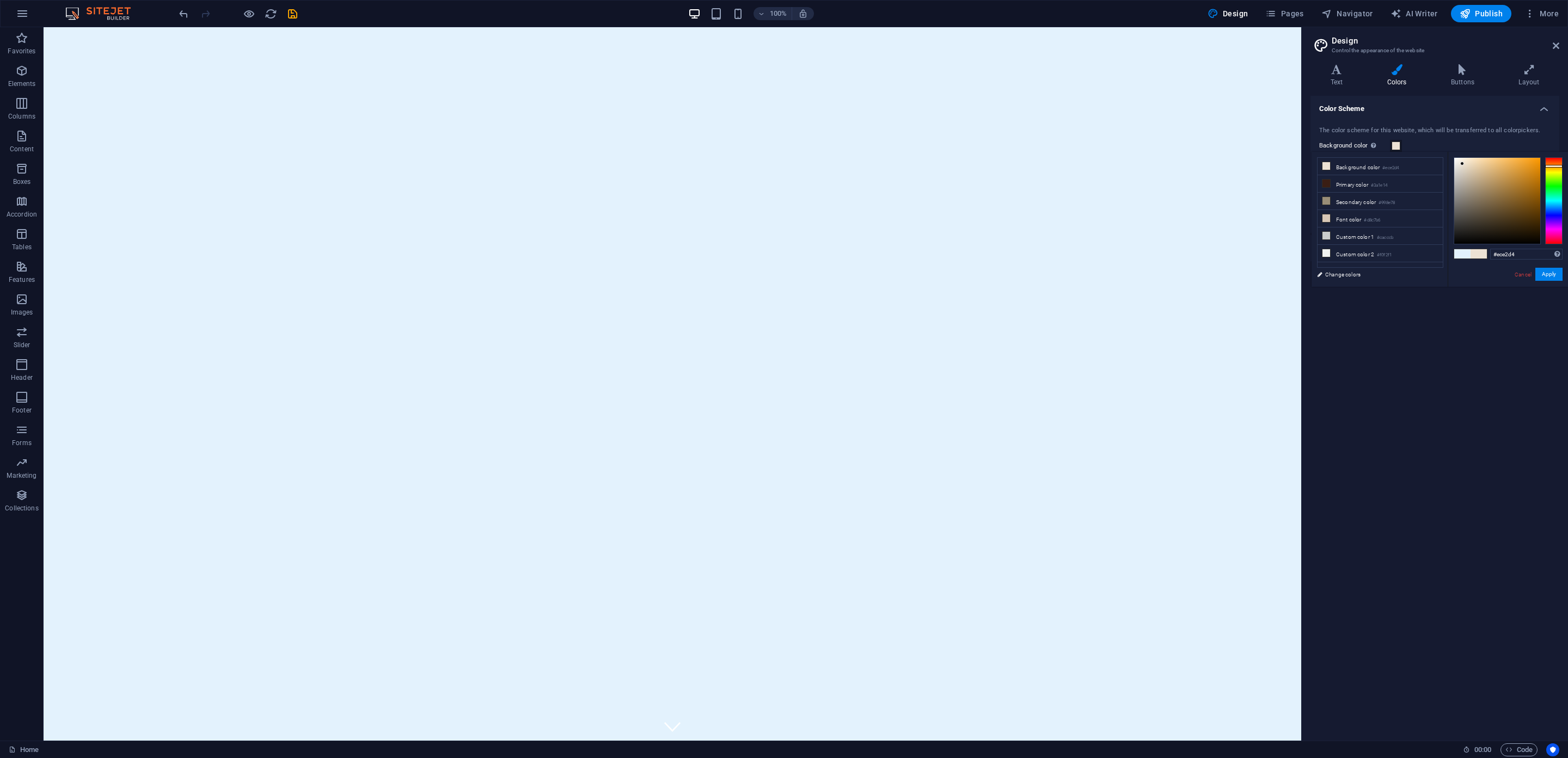
type input "#e7dfd2"
click at [1461, 165] on div at bounding box center [1461, 165] width 4 height 4
click at [1554, 272] on button "Apply" at bounding box center [1549, 274] width 27 height 13
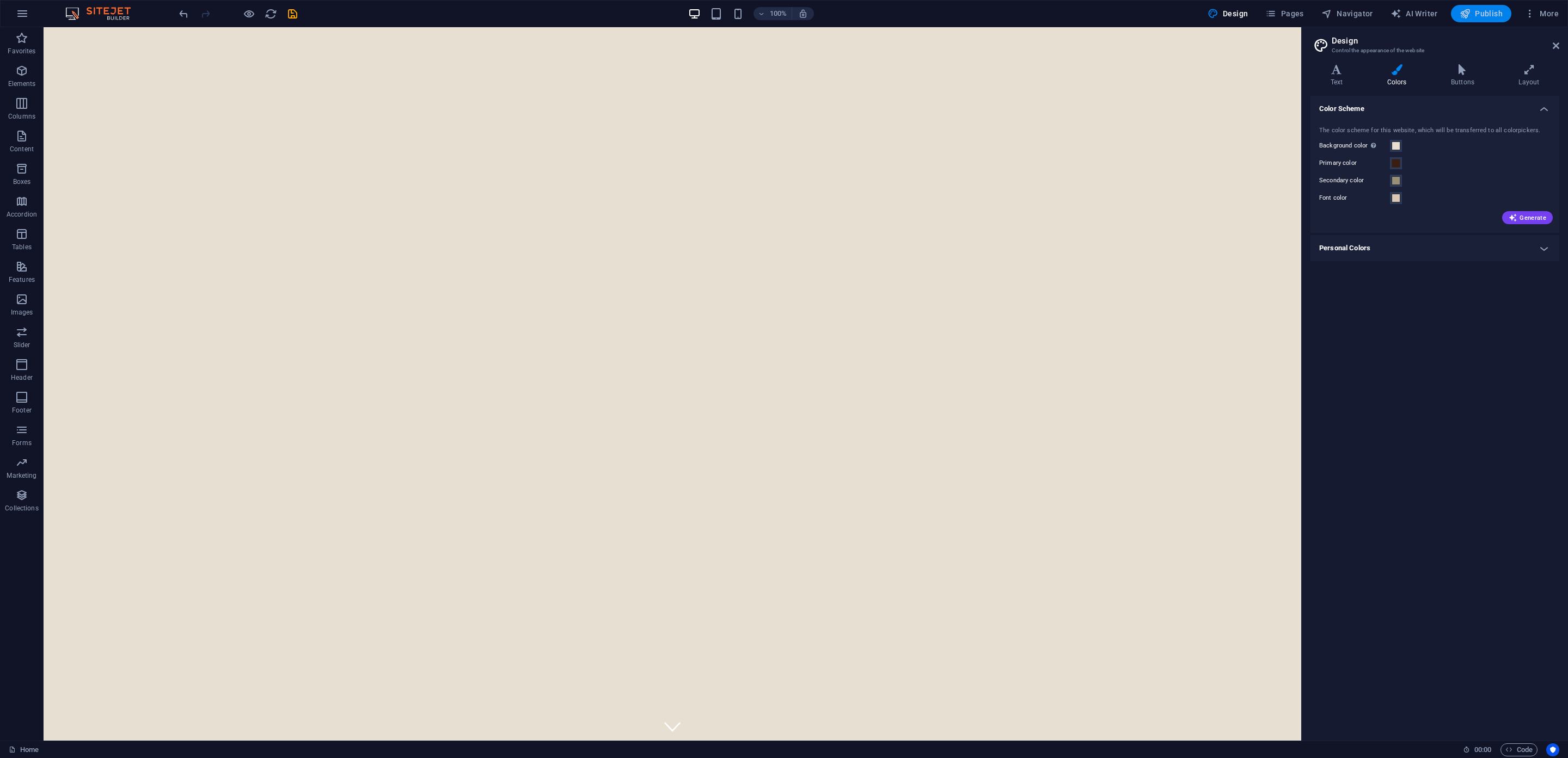
click at [1502, 12] on span "Publish" at bounding box center [1481, 14] width 43 height 11
checkbox input "false"
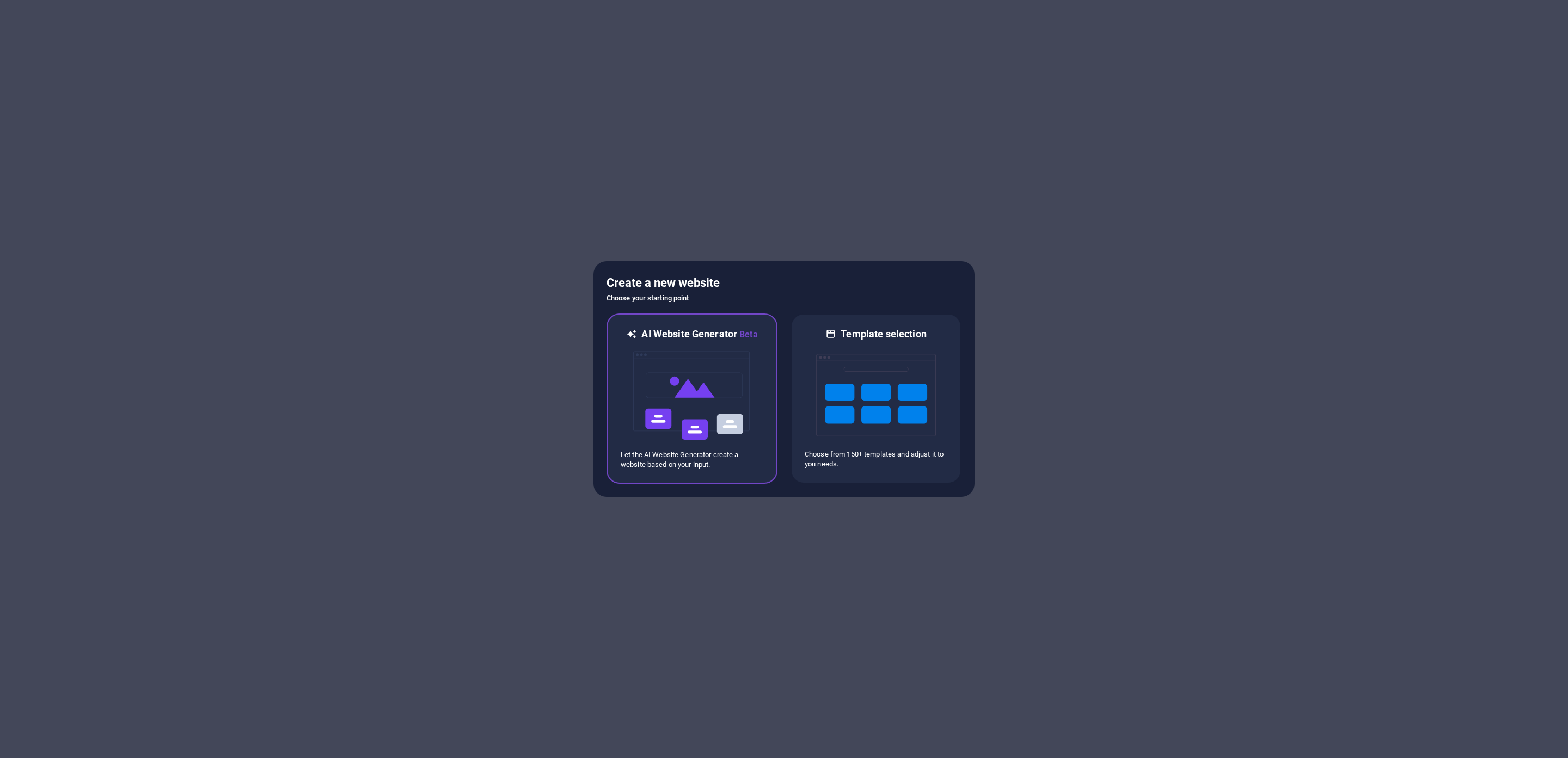
click at [699, 449] on img at bounding box center [692, 396] width 120 height 109
